Goal: Obtain resource: Obtain resource

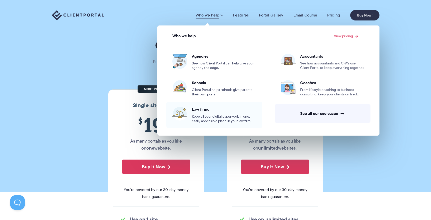
click at [202, 112] on div "Law firms Keep all your digital paperwork in one, easily accessible place in yo…" at bounding box center [224, 115] width 64 height 17
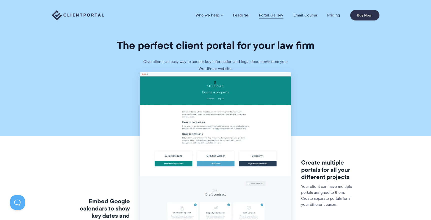
click at [271, 14] on link "Portal Gallery" at bounding box center [271, 15] width 25 height 5
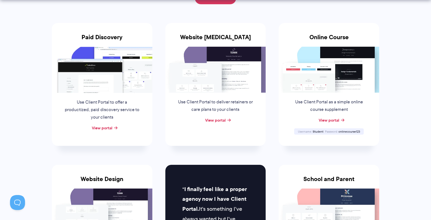
scroll to position [92, 0]
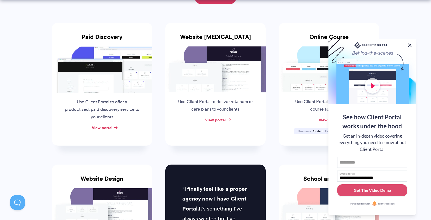
click at [409, 45] on button at bounding box center [410, 45] width 6 height 6
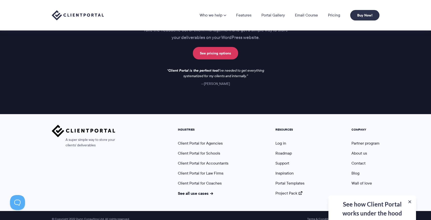
scroll to position [736, 0]
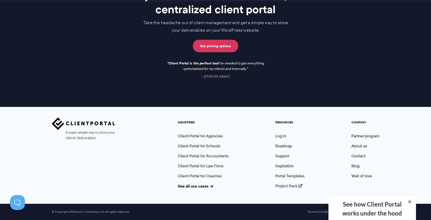
click at [396, 199] on div "**********" at bounding box center [372, 208] width 88 height 25
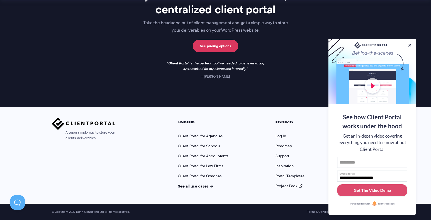
click at [375, 86] on div at bounding box center [372, 71] width 88 height 65
click at [375, 160] on input "First name" at bounding box center [372, 162] width 70 height 11
type input "*****"
click at [386, 196] on button "Get The Video Demo" at bounding box center [372, 191] width 70 height 12
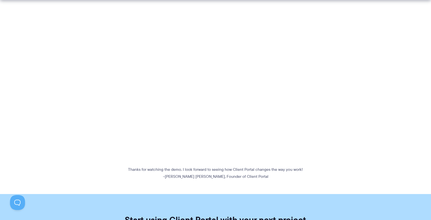
click at [8, 20] on section "Thanks for watching the demo. I look forward to seeing how Client Portal change…" at bounding box center [215, 94] width 431 height 172
